Goal: Information Seeking & Learning: Learn about a topic

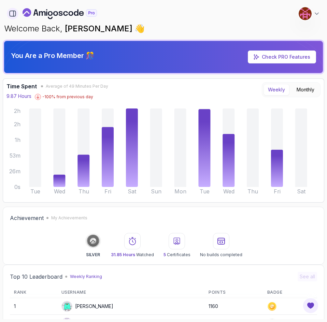
click at [14, 16] on icon "button" at bounding box center [14, 13] width 0 height 5
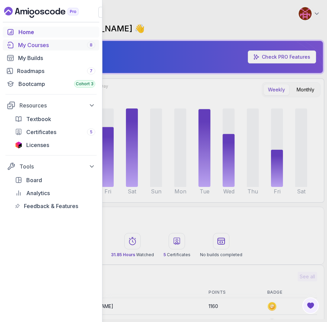
click at [26, 48] on div "My Courses 8" at bounding box center [56, 45] width 77 height 8
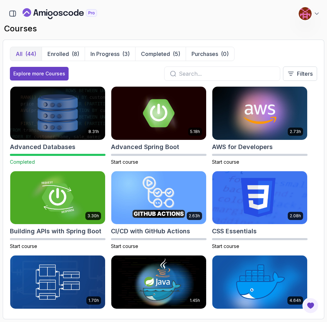
click at [90, 115] on img at bounding box center [58, 113] width 100 height 56
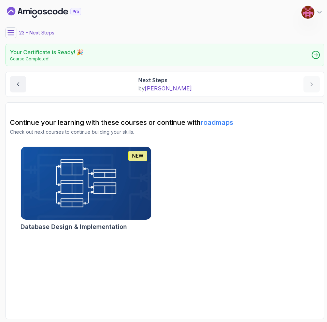
click at [219, 124] on link "roadmaps" at bounding box center [217, 122] width 32 height 8
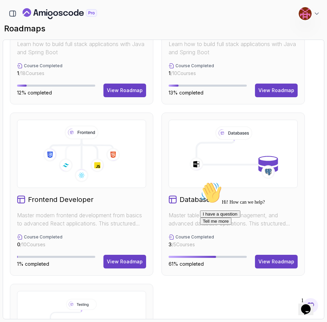
scroll to position [341, 0]
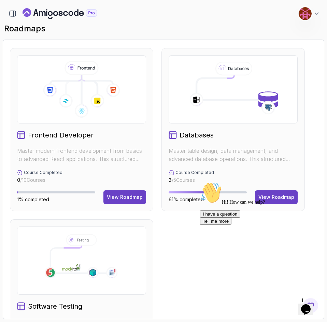
click at [264, 195] on div "Hi! How can we help? I have a question Tell me more" at bounding box center [261, 203] width 123 height 43
click at [275, 197] on div "Hi! How can we help? I have a question Tell me more" at bounding box center [261, 203] width 123 height 43
click at [200, 182] on icon "Chat attention grabber" at bounding box center [200, 182] width 0 height 0
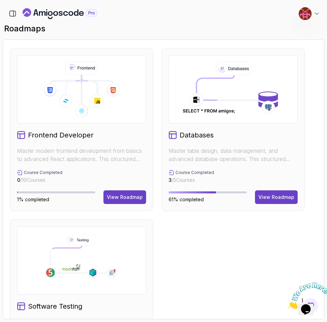
click at [287, 304] on icon "Close" at bounding box center [287, 307] width 0 height 6
click at [273, 198] on div "View Roadmap" at bounding box center [276, 197] width 36 height 7
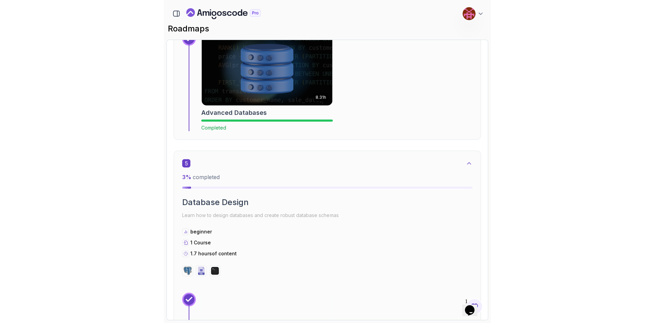
scroll to position [1092, 0]
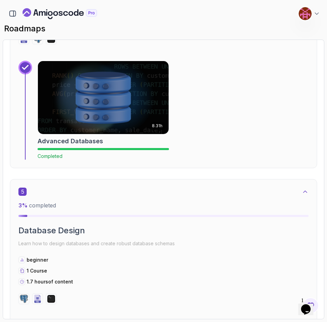
click at [130, 107] on img at bounding box center [102, 97] width 137 height 77
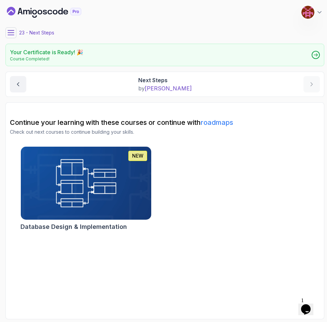
click at [216, 172] on div "NEW Database Design & Implementation" at bounding box center [165, 189] width 310 height 87
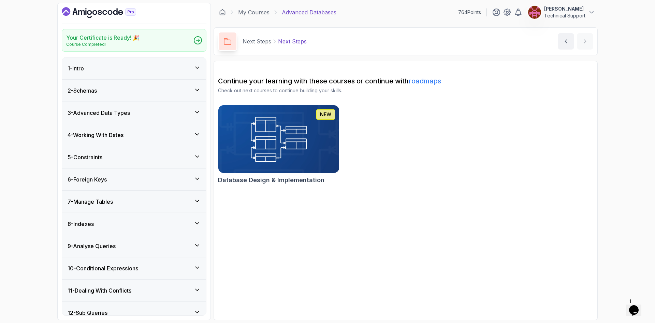
click at [122, 116] on h3 "3 - Advanced Data Types" at bounding box center [99, 113] width 62 height 8
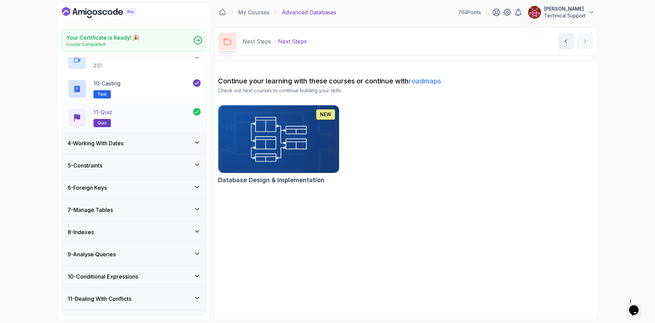
scroll to position [341, 0]
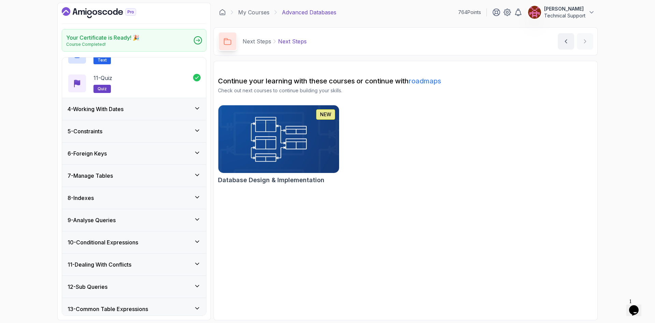
click at [133, 114] on div "4 - Working With Dates" at bounding box center [134, 109] width 144 height 22
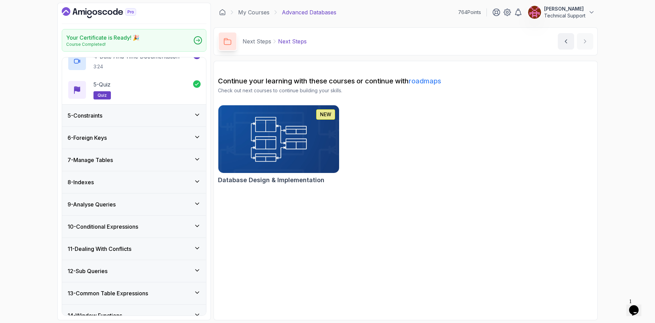
scroll to position [169, 0]
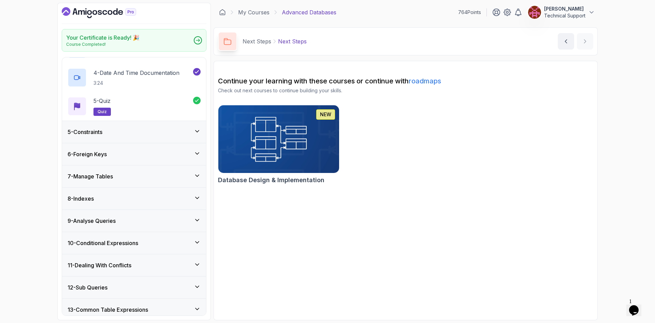
click at [113, 176] on h3 "7 - Manage Tables" at bounding box center [90, 176] width 45 height 8
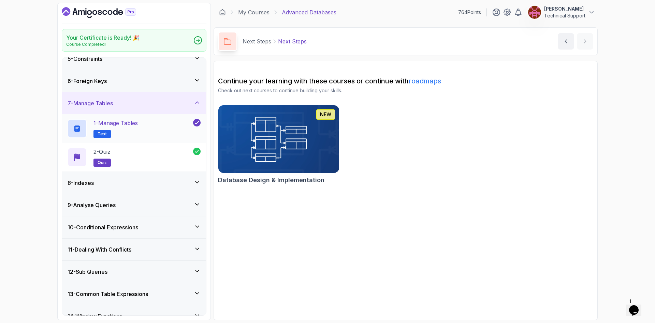
scroll to position [64, 0]
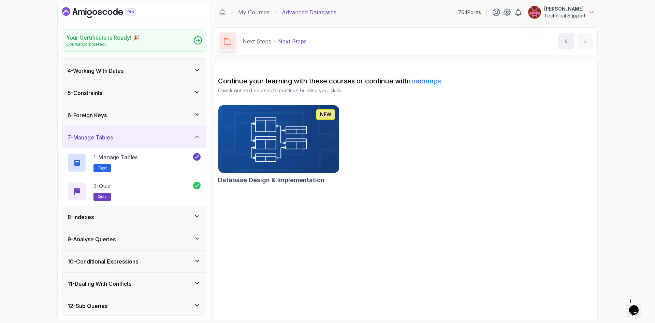
click at [107, 117] on h3 "6 - Foreign Keys" at bounding box center [87, 115] width 39 height 8
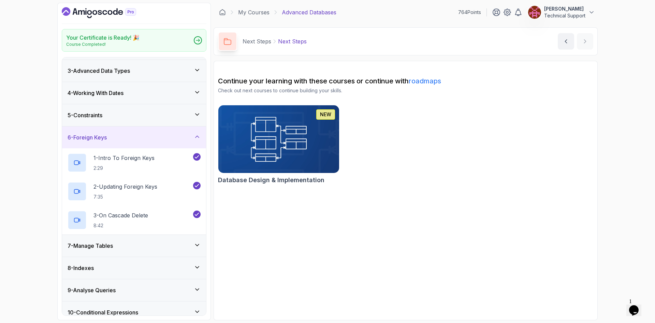
scroll to position [30, 0]
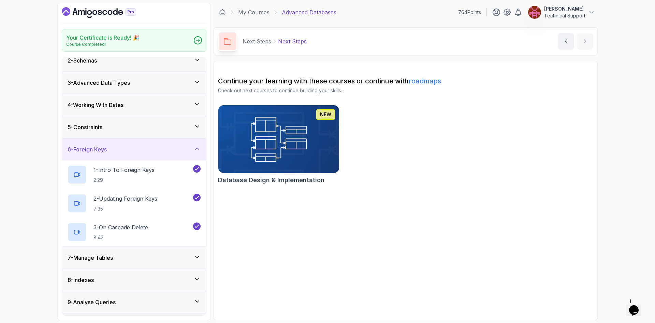
click at [115, 131] on div "5 - Constraints" at bounding box center [134, 127] width 133 height 8
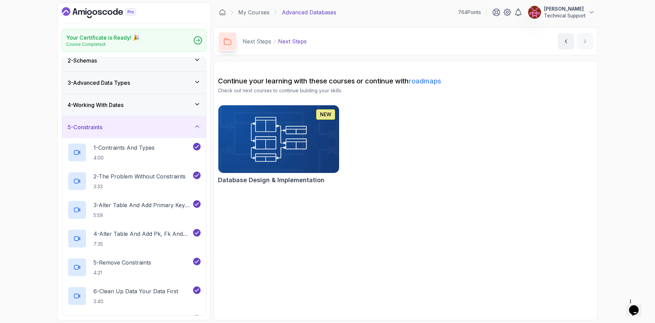
click at [107, 125] on div "5 - Constraints" at bounding box center [134, 127] width 133 height 8
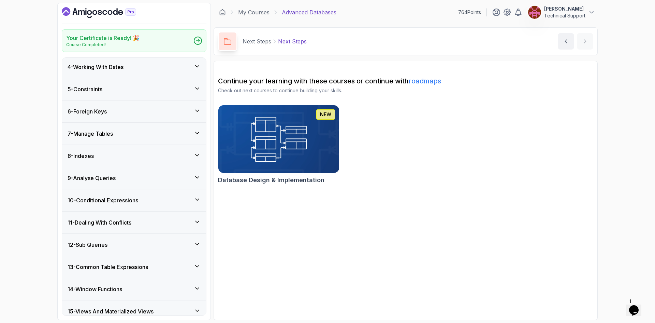
scroll to position [102, 0]
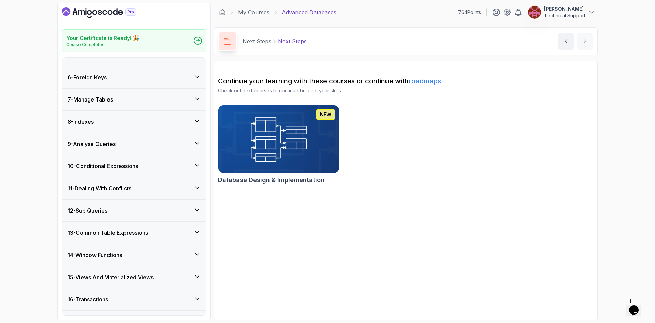
click at [119, 170] on h3 "10 - Conditional Expressions" at bounding box center [103, 166] width 71 height 8
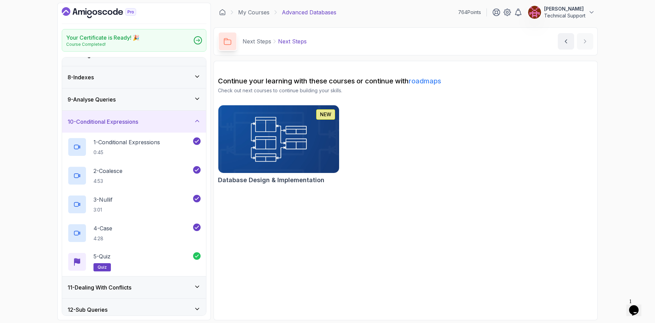
scroll to position [137, 0]
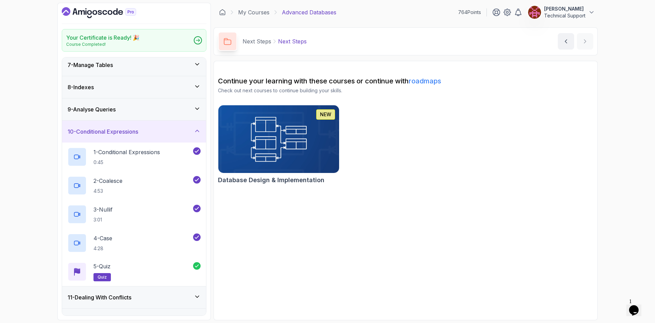
click at [123, 132] on h3 "10 - Conditional Expressions" at bounding box center [103, 131] width 71 height 8
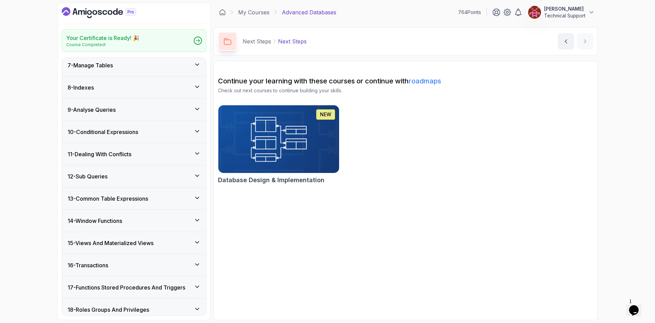
click at [119, 105] on div "9 - Analyse Queries" at bounding box center [134, 109] width 133 height 8
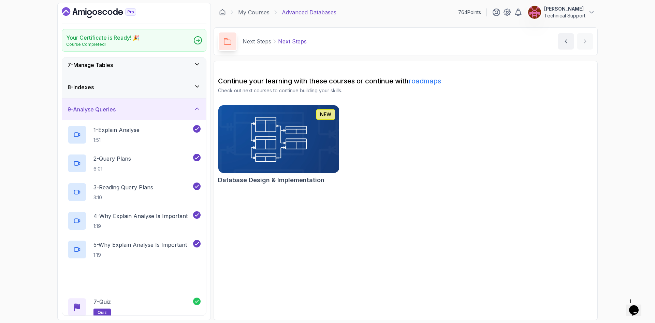
click at [116, 109] on h3 "9 - Analyse Queries" at bounding box center [92, 109] width 48 height 8
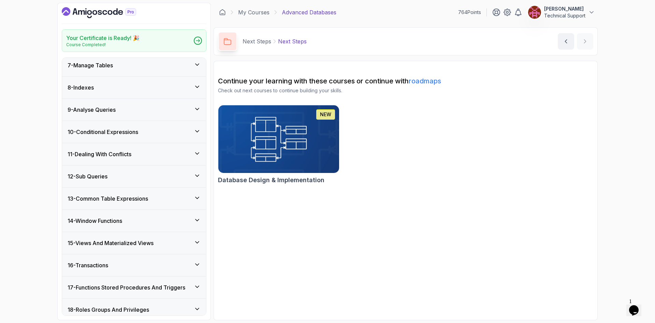
click at [124, 155] on h3 "11 - Dealing With Conflicts" at bounding box center [100, 154] width 64 height 8
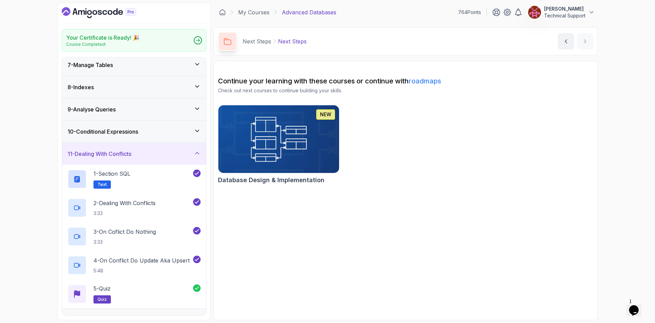
click at [124, 155] on h3 "11 - Dealing With Conflicts" at bounding box center [100, 154] width 64 height 8
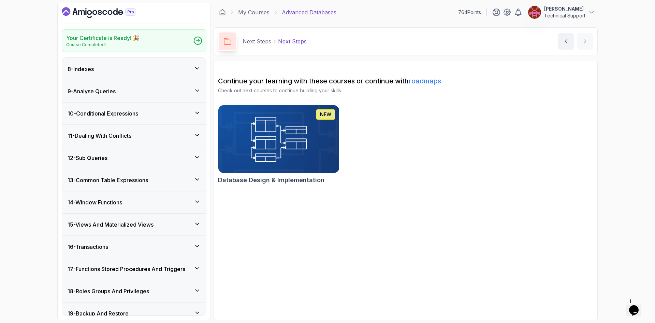
scroll to position [171, 0]
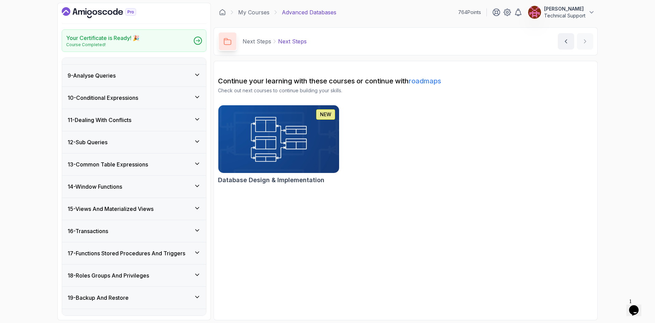
click at [148, 165] on h3 "13 - Common Table Expressions" at bounding box center [108, 164] width 81 height 8
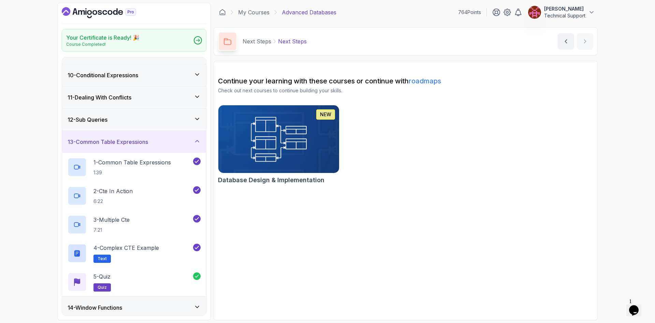
scroll to position [205, 0]
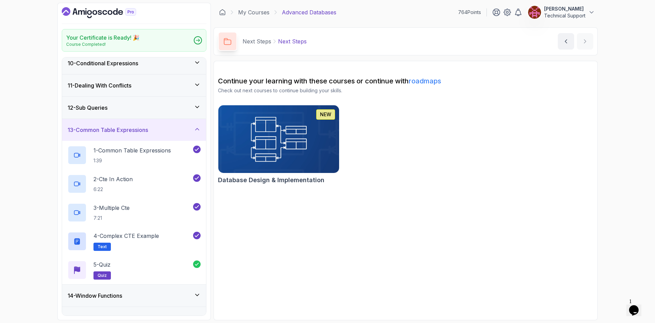
click at [138, 132] on h3 "13 - Common Table Expressions" at bounding box center [108, 130] width 81 height 8
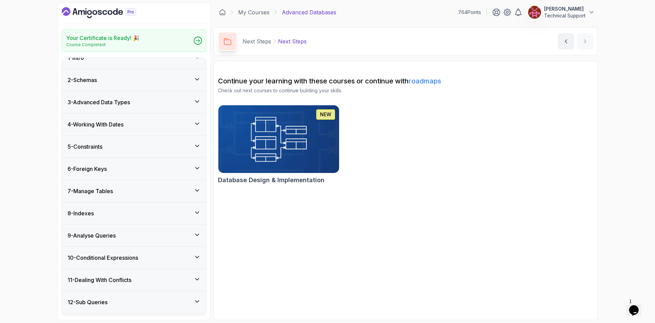
scroll to position [0, 0]
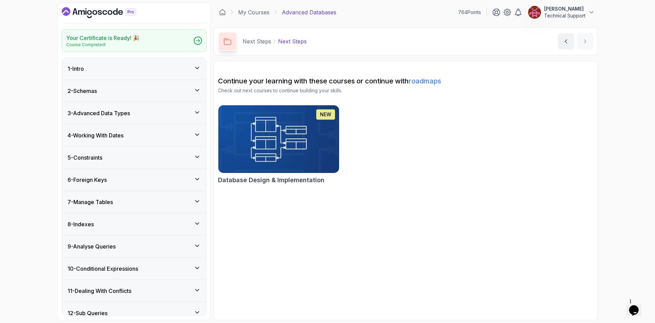
click at [113, 72] on div "1 - Intro" at bounding box center [134, 69] width 133 height 8
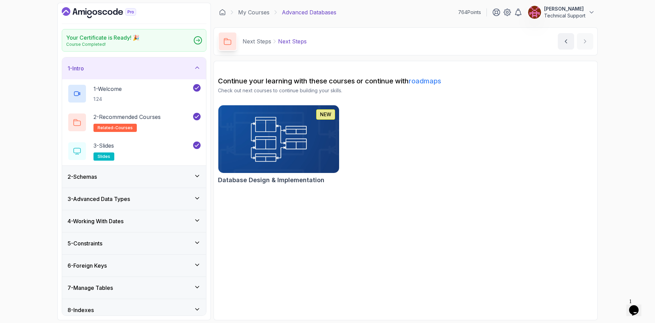
click at [113, 71] on div "1 - Intro" at bounding box center [134, 68] width 133 height 8
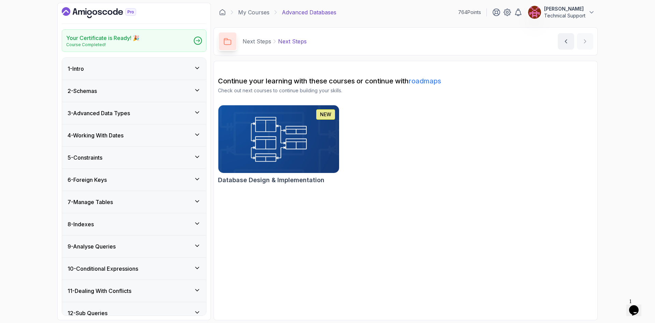
click at [118, 91] on div "2 - Schemas" at bounding box center [134, 91] width 133 height 8
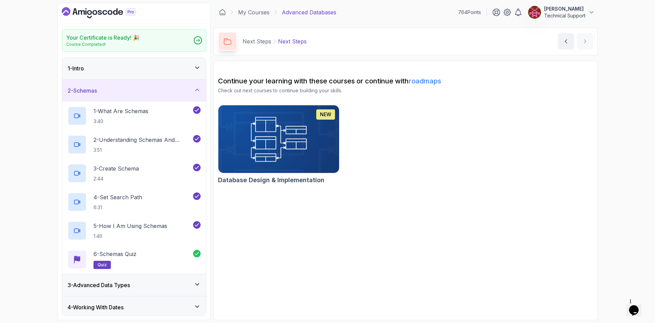
click at [118, 91] on div "2 - Schemas" at bounding box center [134, 90] width 133 height 8
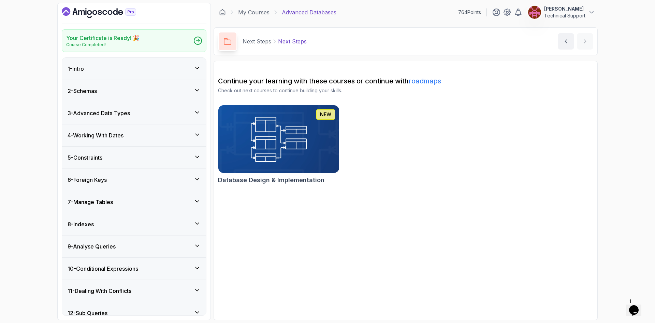
click at [118, 115] on h3 "3 - Advanced Data Types" at bounding box center [99, 113] width 62 height 8
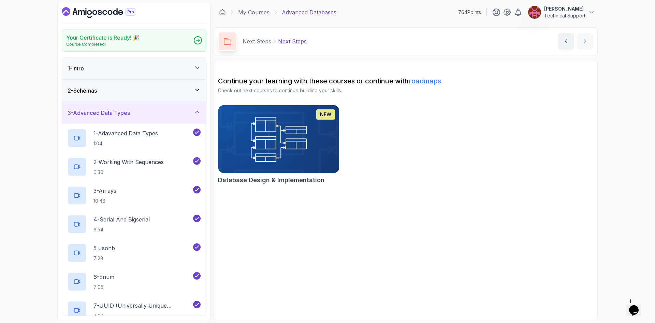
click at [120, 117] on div "3 - Advanced Data Types" at bounding box center [134, 113] width 144 height 22
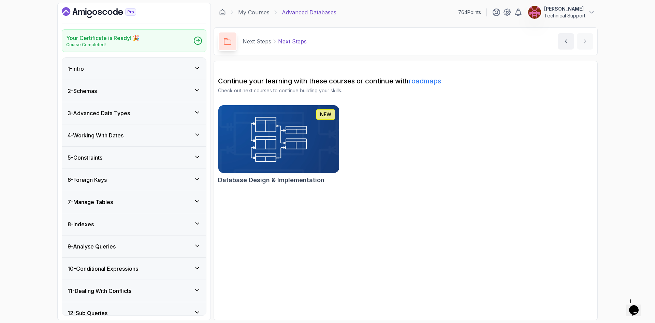
click at [111, 136] on h3 "4 - Working With Dates" at bounding box center [96, 135] width 56 height 8
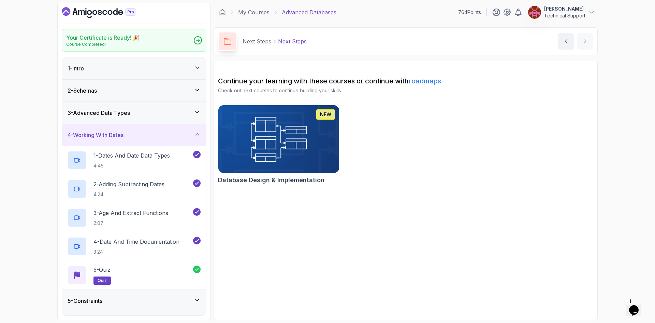
click at [111, 136] on h3 "4 - Working With Dates" at bounding box center [96, 135] width 56 height 8
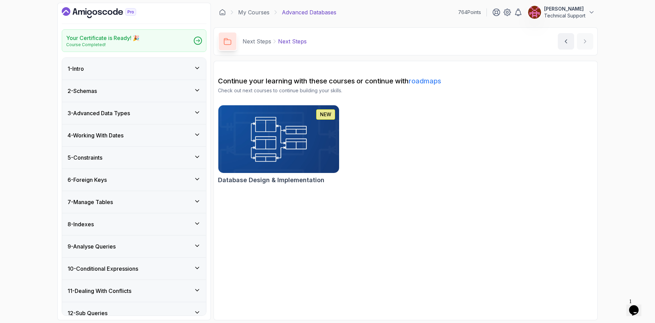
click at [112, 162] on div "5 - Constraints" at bounding box center [134, 157] width 144 height 22
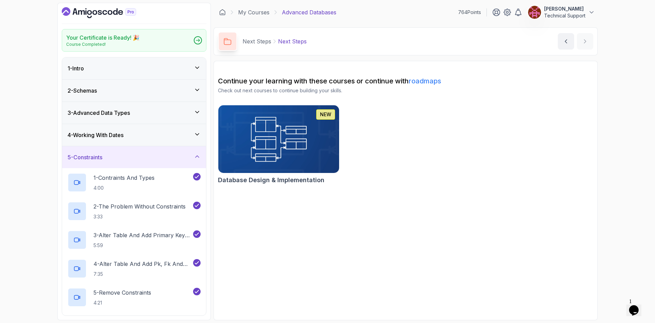
click at [112, 162] on div "5 - Constraints" at bounding box center [134, 157] width 144 height 22
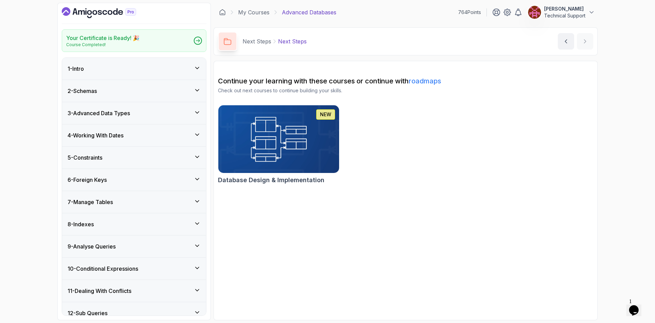
click at [148, 204] on div "7 - Manage Tables" at bounding box center [134, 202] width 133 height 8
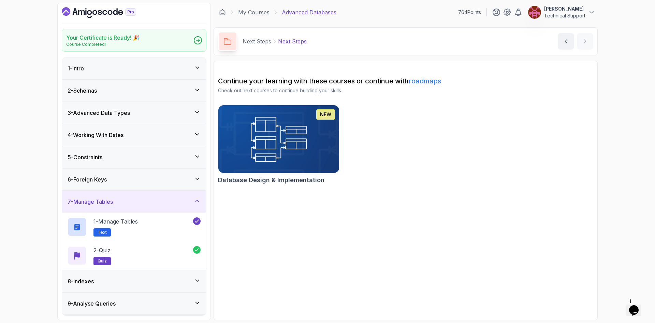
click at [147, 204] on div "7 - Manage Tables" at bounding box center [134, 201] width 133 height 8
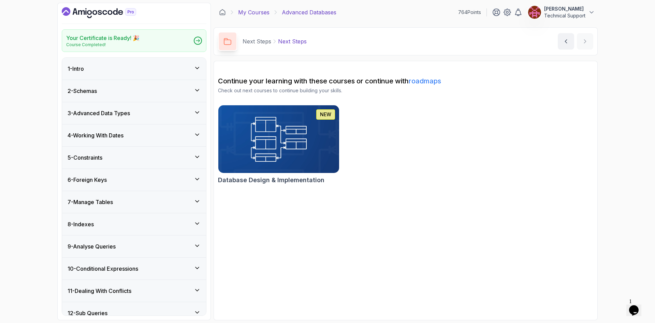
click at [255, 13] on link "My Courses" at bounding box center [253, 12] width 31 height 8
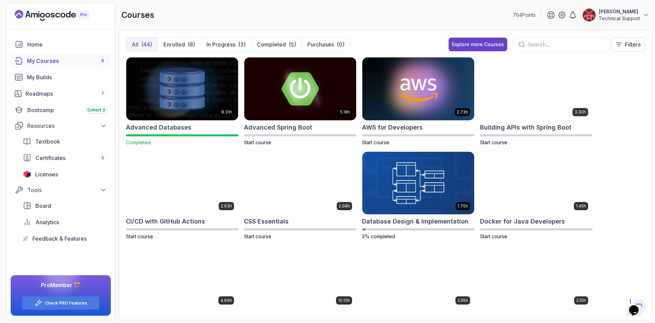
click at [118, 150] on section "764 Points [PERSON_NAME] Safi Technical Support Home My Courses 8 My Builds Roa…" at bounding box center [327, 161] width 655 height 323
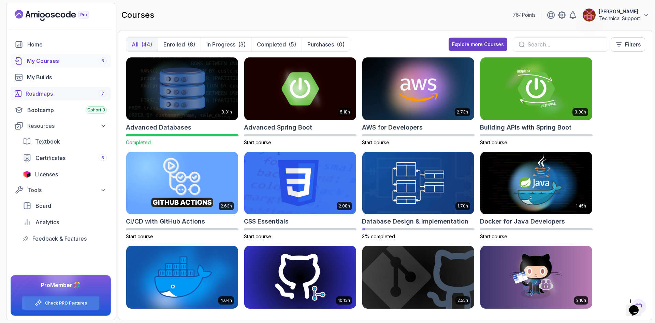
click at [57, 98] on link "Roadmaps 7" at bounding box center [61, 94] width 100 height 14
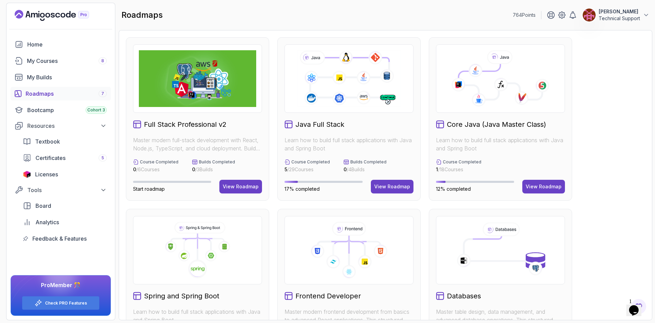
scroll to position [137, 0]
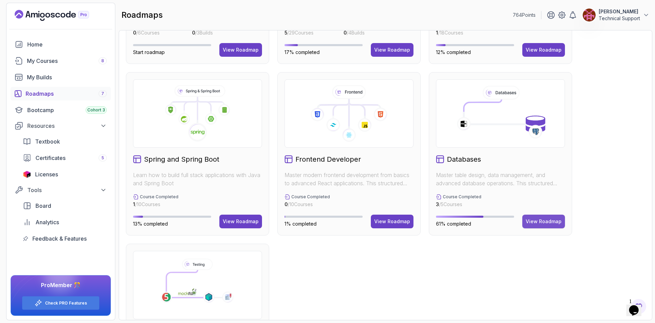
click at [327, 223] on div "View Roadmap" at bounding box center [544, 221] width 36 height 7
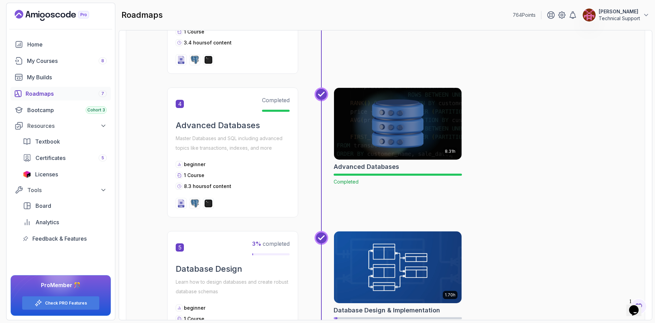
scroll to position [382, 0]
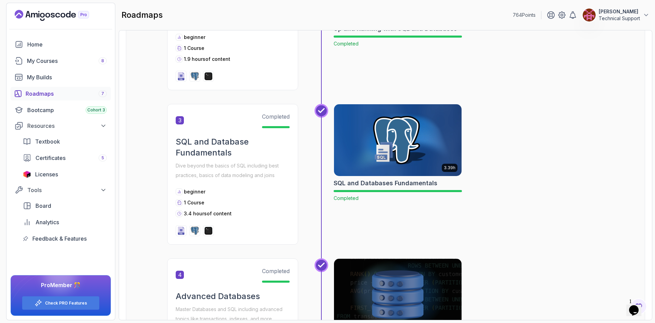
click at [327, 156] on img at bounding box center [398, 139] width 134 height 75
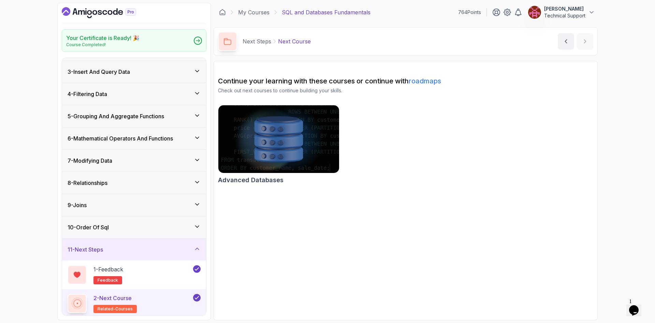
scroll to position [44, 0]
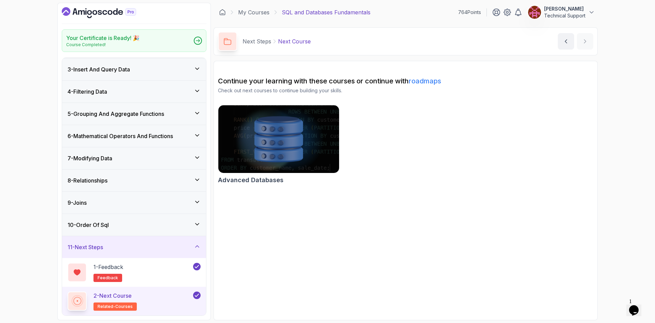
click at [118, 244] on div "11 - Next Steps" at bounding box center [134, 247] width 133 height 8
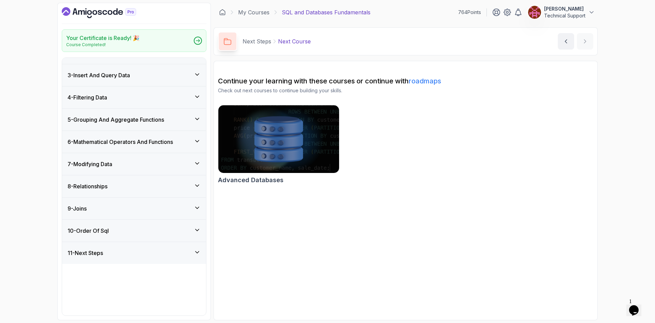
scroll to position [0, 0]
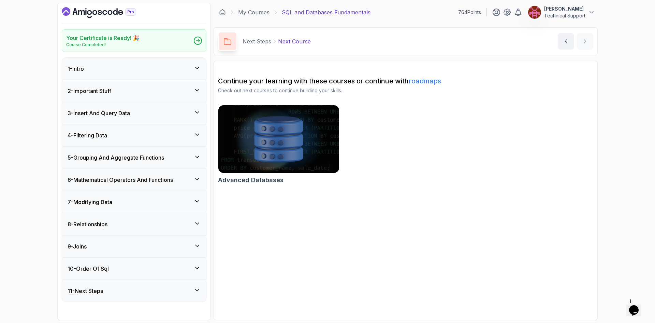
click at [109, 139] on div "4 - Filtering Data" at bounding box center [134, 135] width 144 height 22
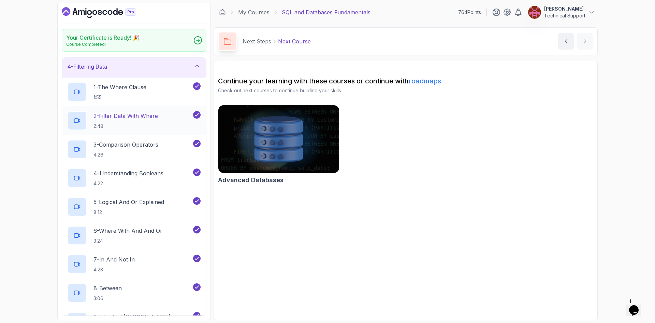
scroll to position [23, 0]
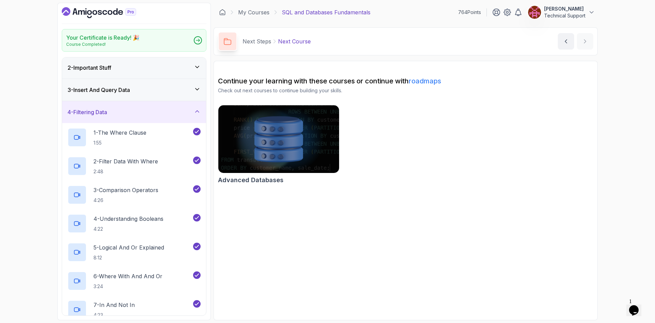
click at [128, 109] on div "4 - Filtering Data" at bounding box center [134, 112] width 133 height 8
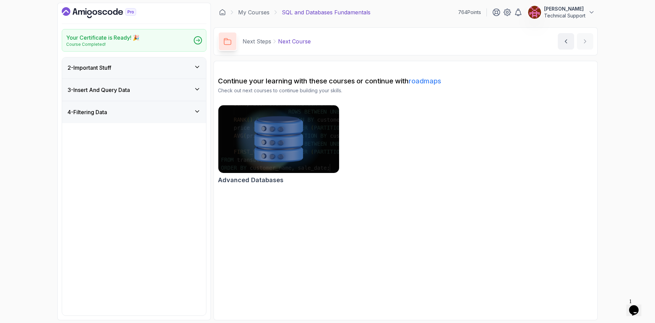
scroll to position [0, 0]
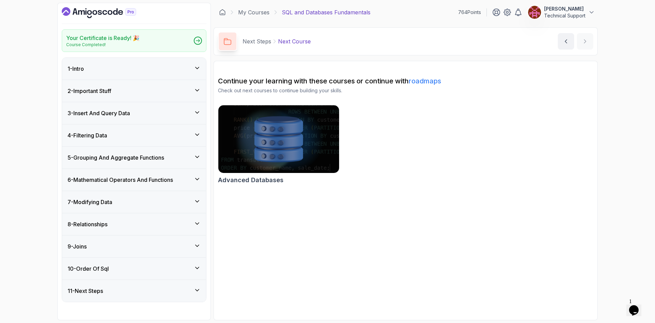
click at [127, 246] on div "9 - Joins" at bounding box center [134, 246] width 133 height 8
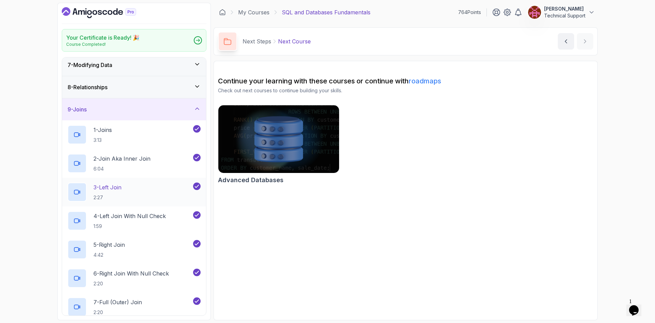
scroll to position [171, 0]
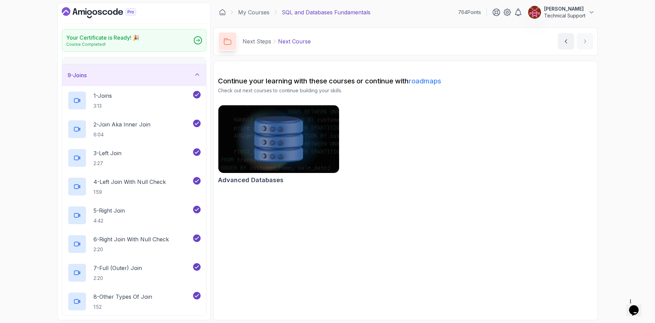
click at [31, 190] on div "Your Certificate is Ready! 🎉 Course Completed! 1 - Intro 2 - Important Stuff 3 …" at bounding box center [327, 161] width 655 height 323
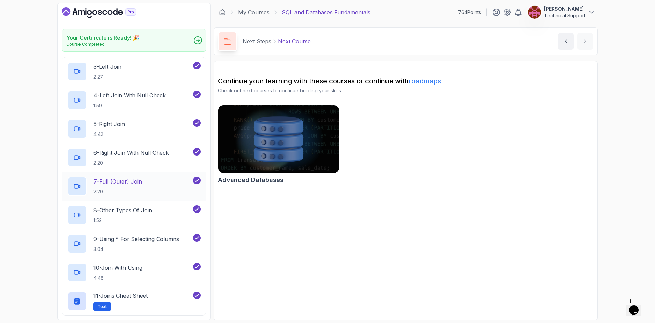
scroll to position [273, 0]
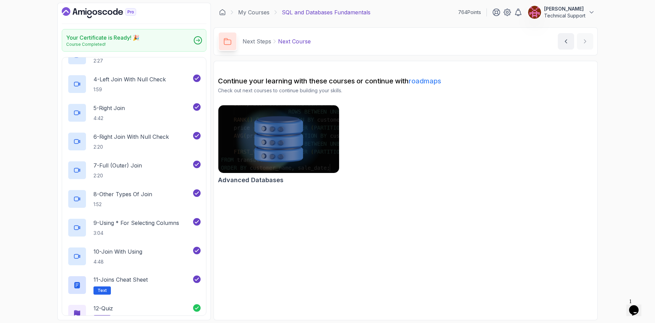
click at [23, 229] on div "Your Certificate is Ready! 🎉 Course Completed! 1 - Intro 2 - Important Stuff 3 …" at bounding box center [327, 161] width 655 height 323
click at [327, 129] on div "Advanced Databases" at bounding box center [405, 146] width 375 height 82
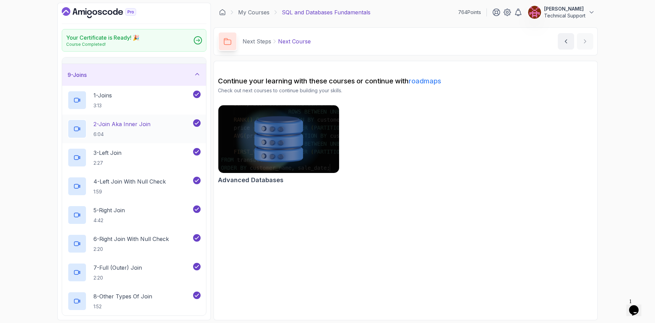
scroll to position [171, 0]
click at [327, 162] on div "Advanced Databases" at bounding box center [405, 146] width 375 height 82
